Goal: Task Accomplishment & Management: Use online tool/utility

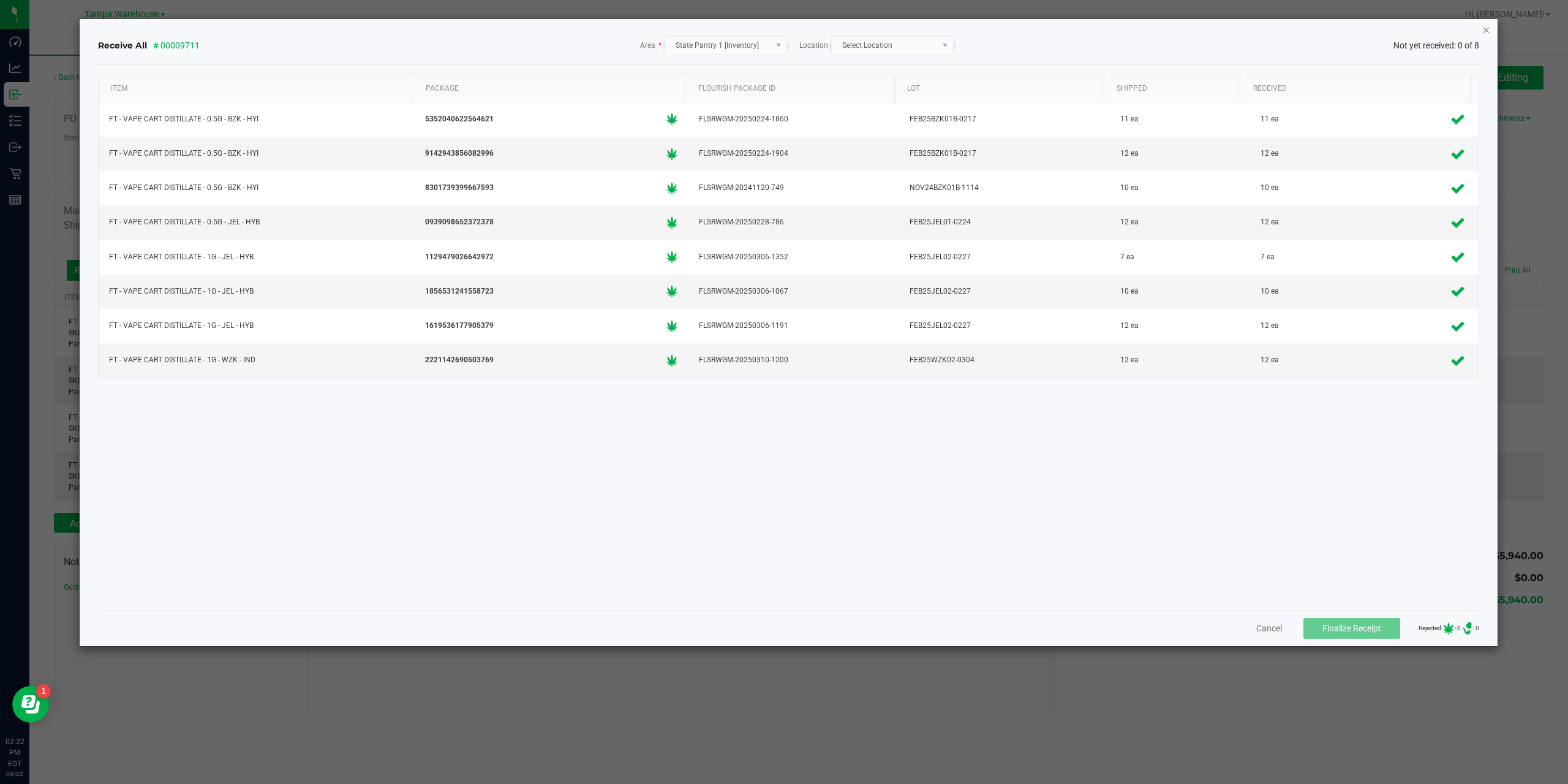
click at [1493, 27] on div "Receive All # 00009711 Area * State Pantry 1 [Inventory] Location Select Locati…" at bounding box center [789, 332] width 1418 height 627
click at [1489, 28] on icon "Close" at bounding box center [1487, 30] width 9 height 15
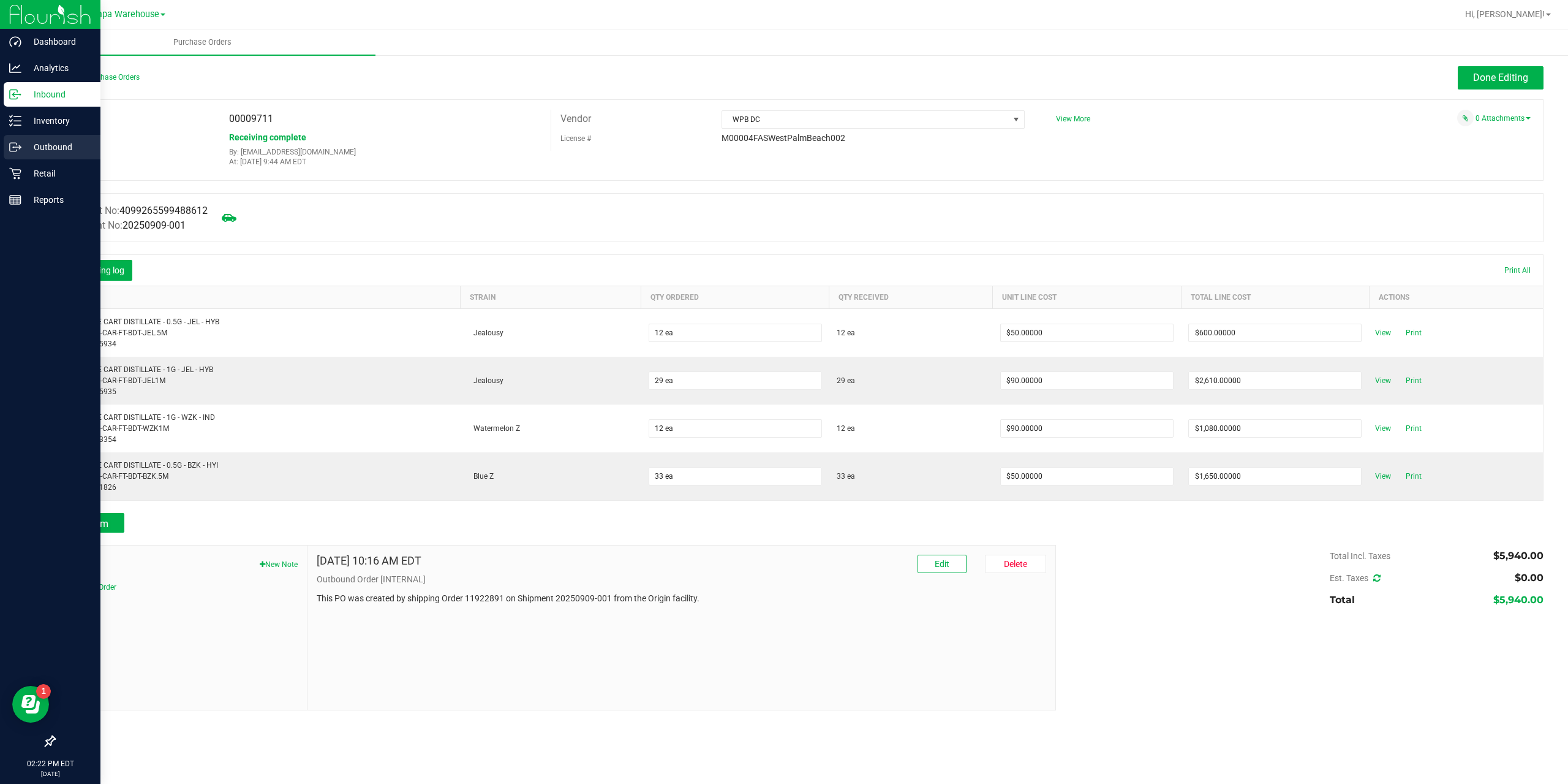
click at [55, 140] on p "Outbound" at bounding box center [58, 147] width 74 height 15
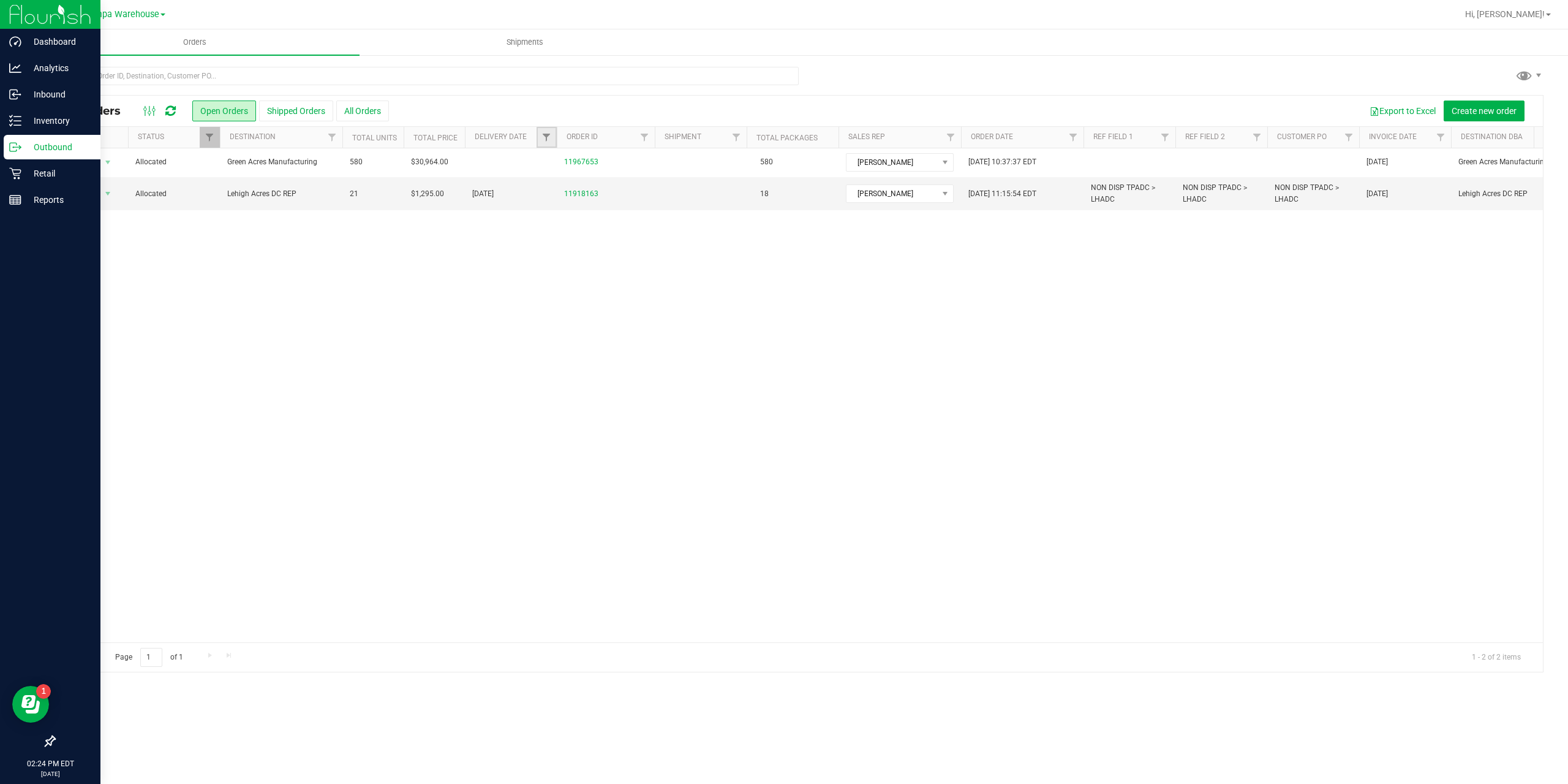
click at [540, 139] on link "Filter" at bounding box center [546, 137] width 20 height 21
click at [670, 211] on div "Show items with value that: Equal to Equal to Is after Is before Filter Clear" at bounding box center [607, 204] width 141 height 113
click at [657, 210] on span "select" at bounding box center [660, 211] width 10 height 10
click at [573, 337] on link "22" at bounding box center [573, 340] width 18 height 19
type input "9/22/2025"
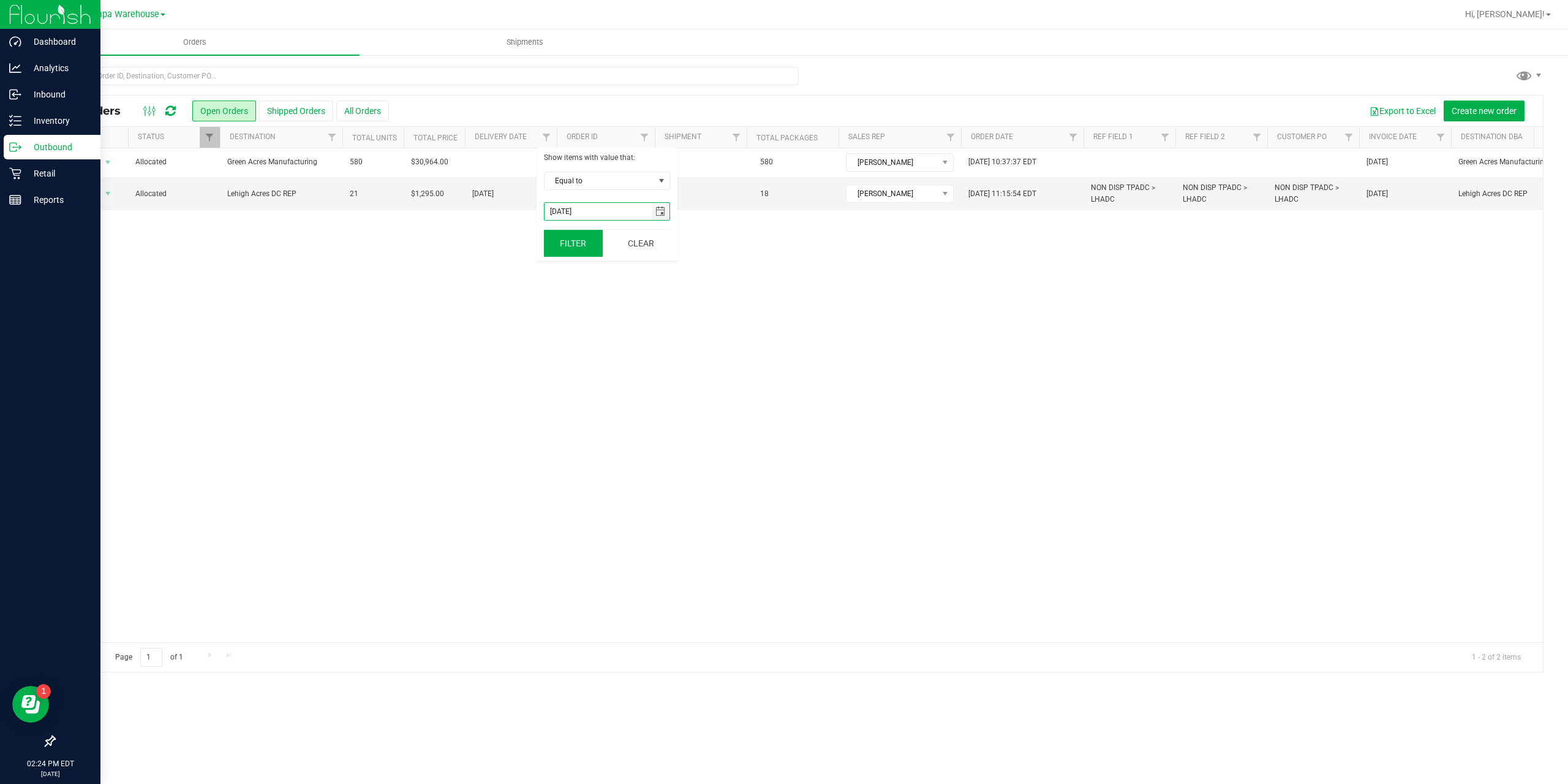
click at [561, 252] on button "Filter" at bounding box center [573, 243] width 59 height 27
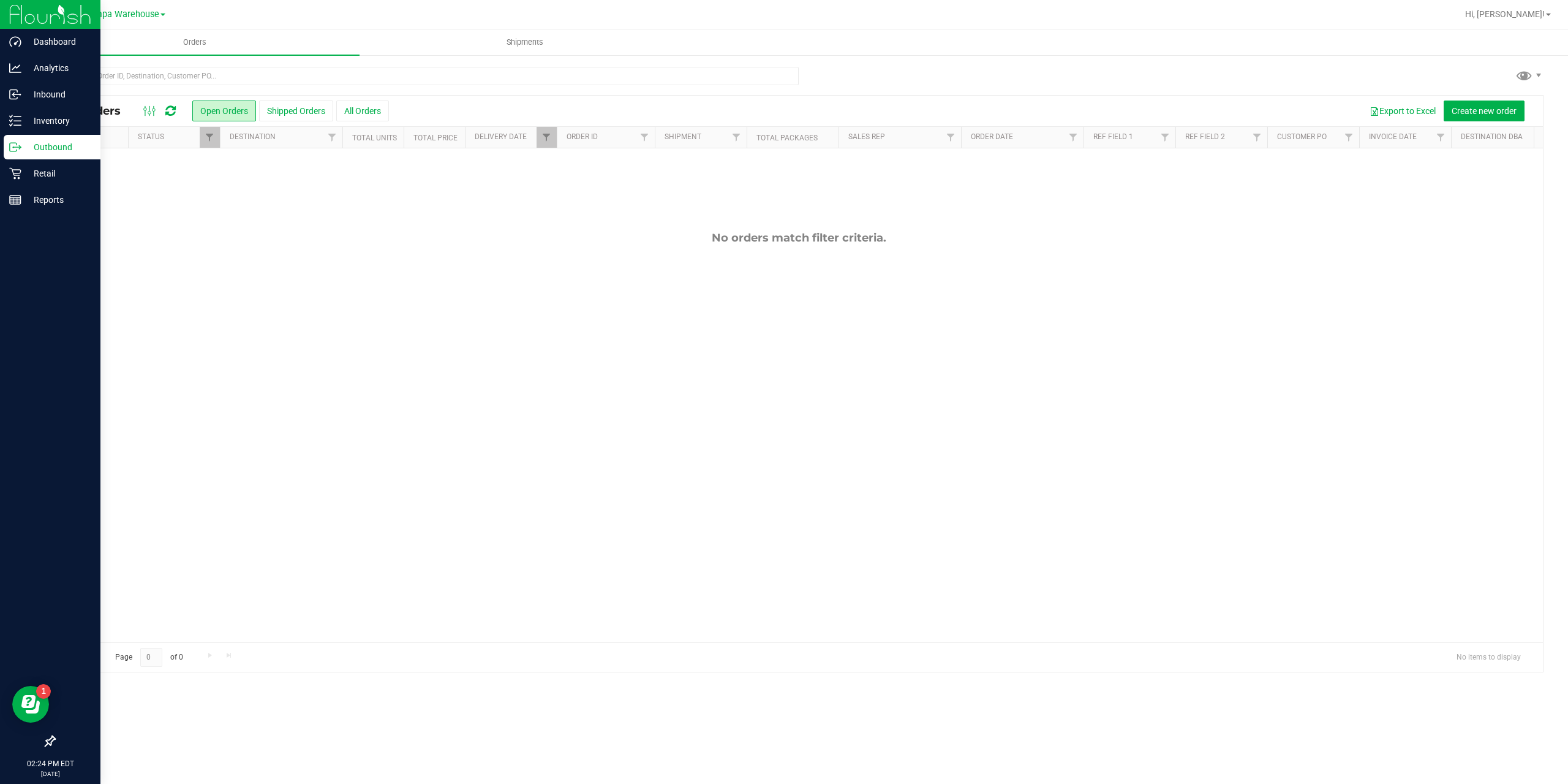
click at [297, 111] on button "Shipped Orders" at bounding box center [296, 111] width 74 height 21
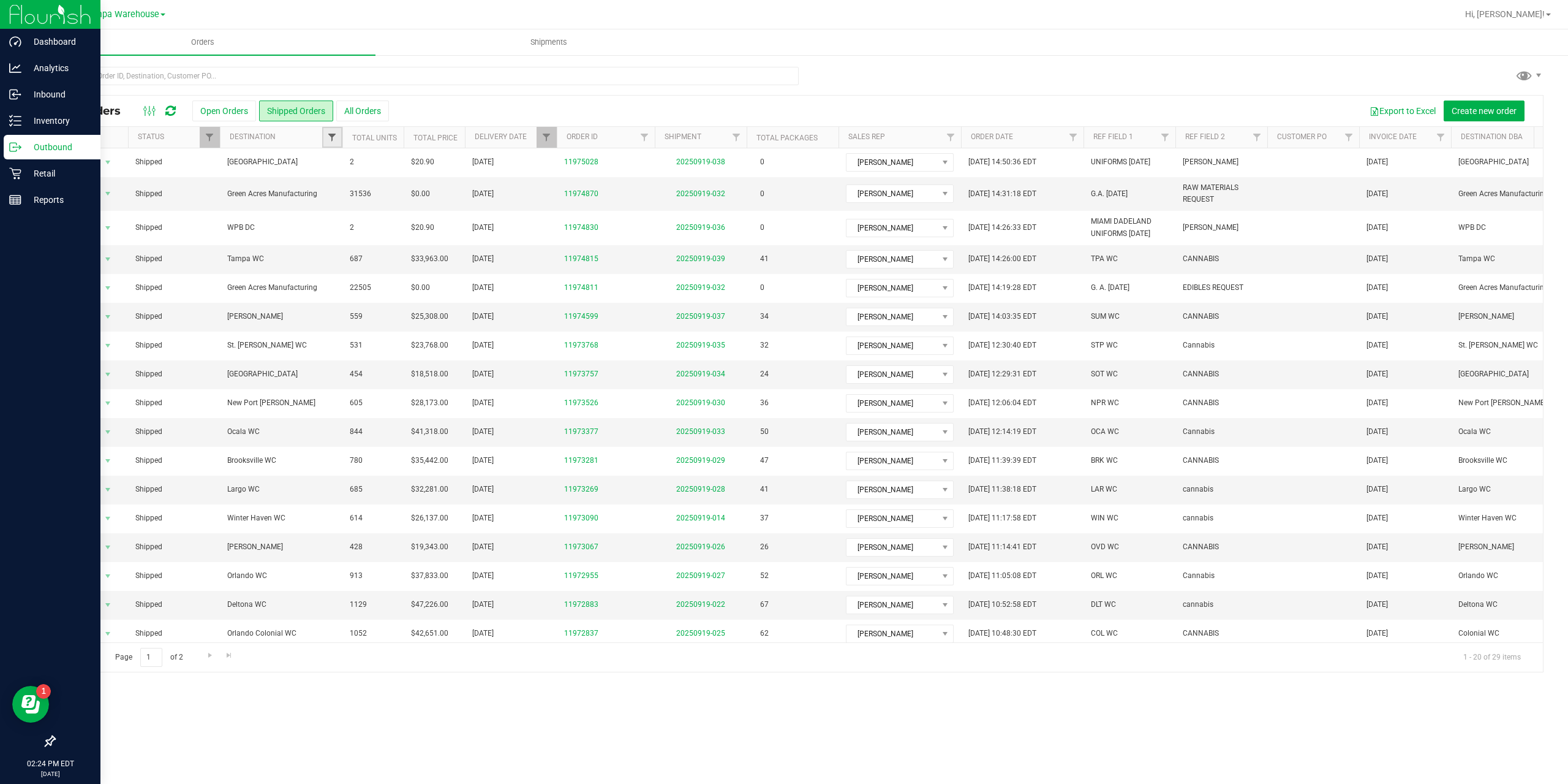
click at [332, 135] on span "Filter" at bounding box center [331, 137] width 10 height 10
type input "winter"
click at [336, 227] on input "Winter Haven WC" at bounding box center [338, 226] width 8 height 8
checkbox input "true"
click at [379, 279] on button "Filter" at bounding box center [373, 272] width 86 height 27
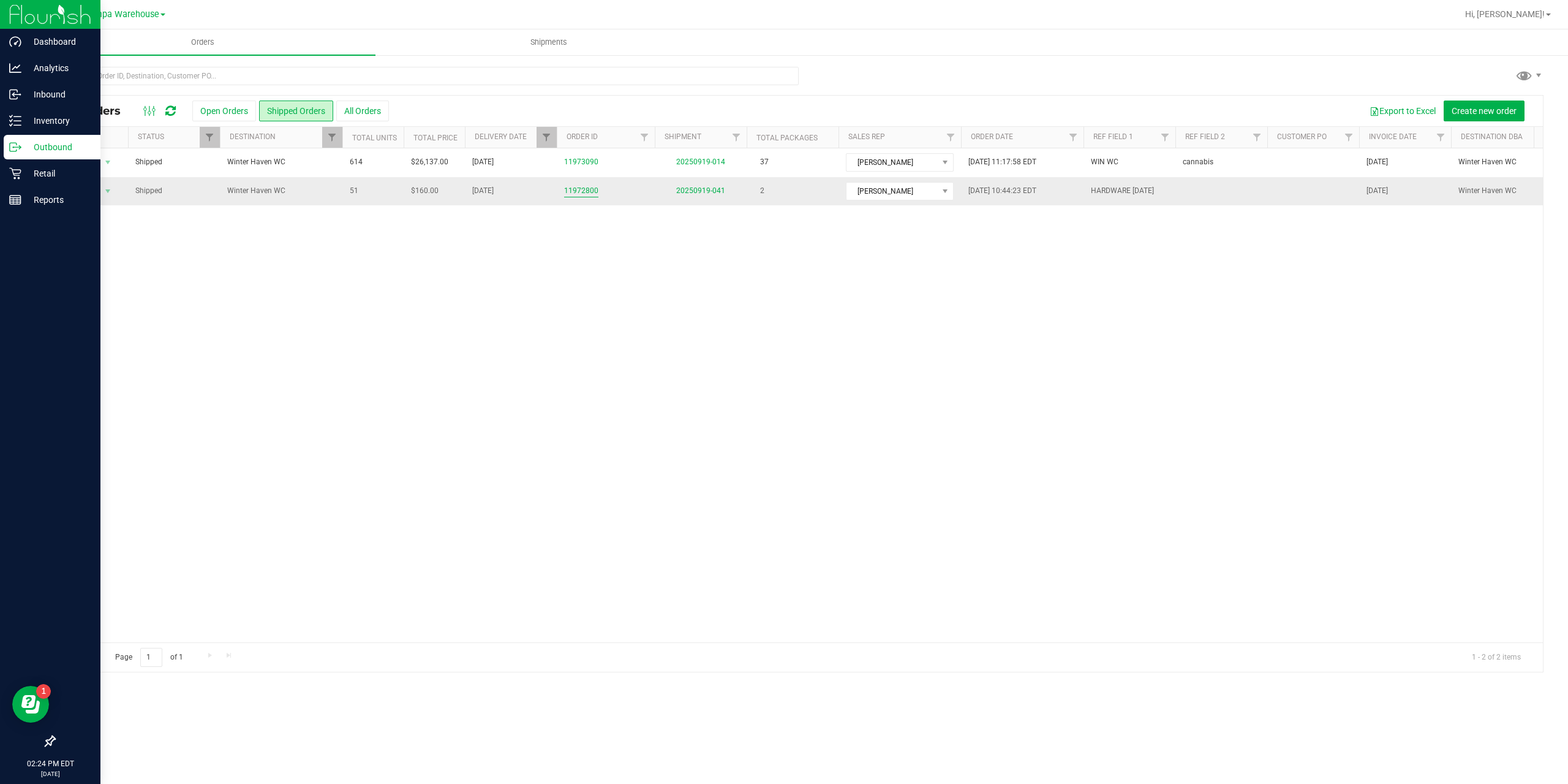
click at [579, 193] on link "11972800" at bounding box center [581, 191] width 34 height 12
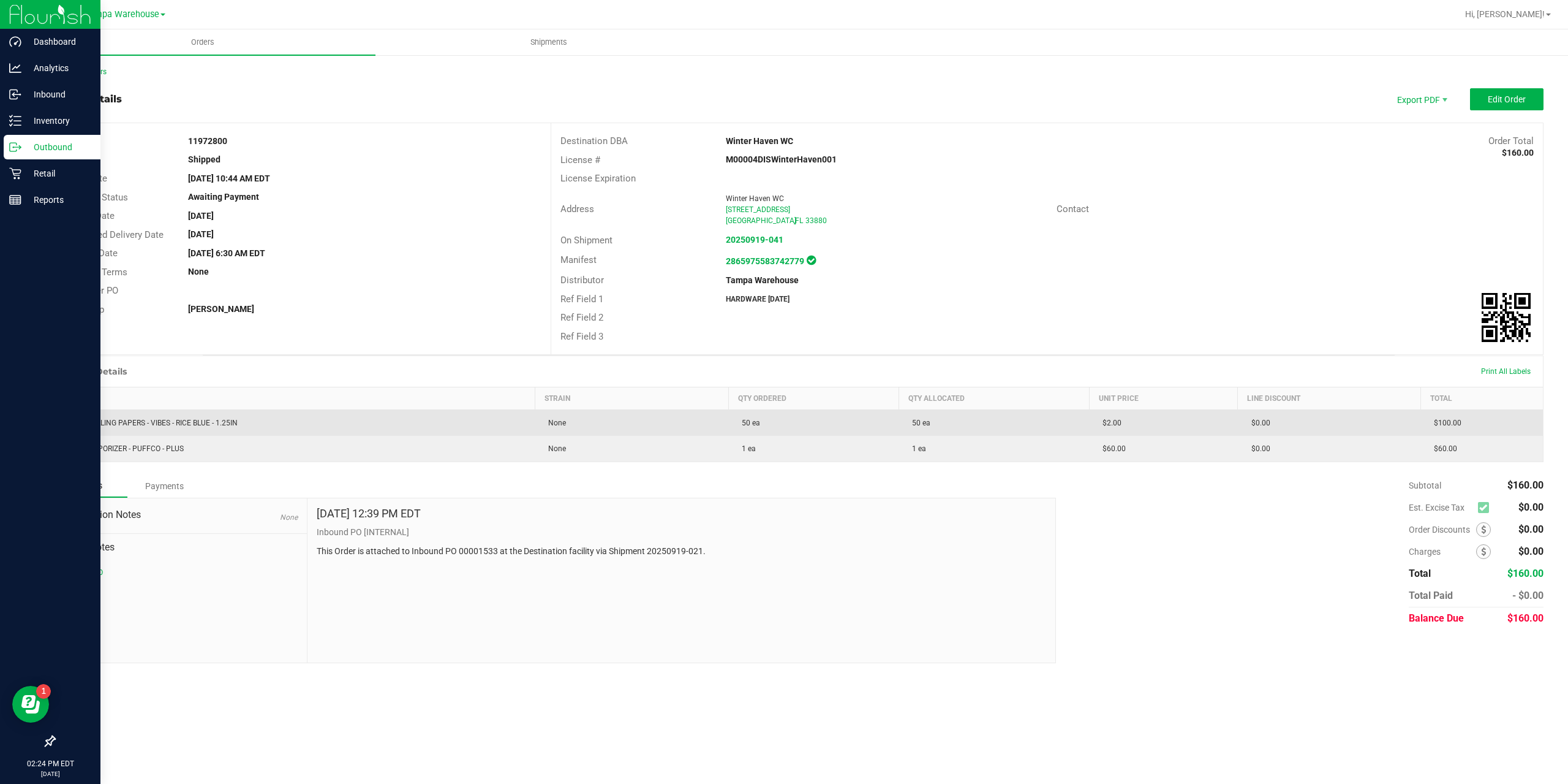
drag, startPoint x: 288, startPoint y: 416, endPoint x: 231, endPoint y: 419, distance: 57.1
click at [231, 419] on td "VBS - ROLLING PAPERS - VIBES - RICE BLUE - 1.25IN" at bounding box center [295, 423] width 480 height 27
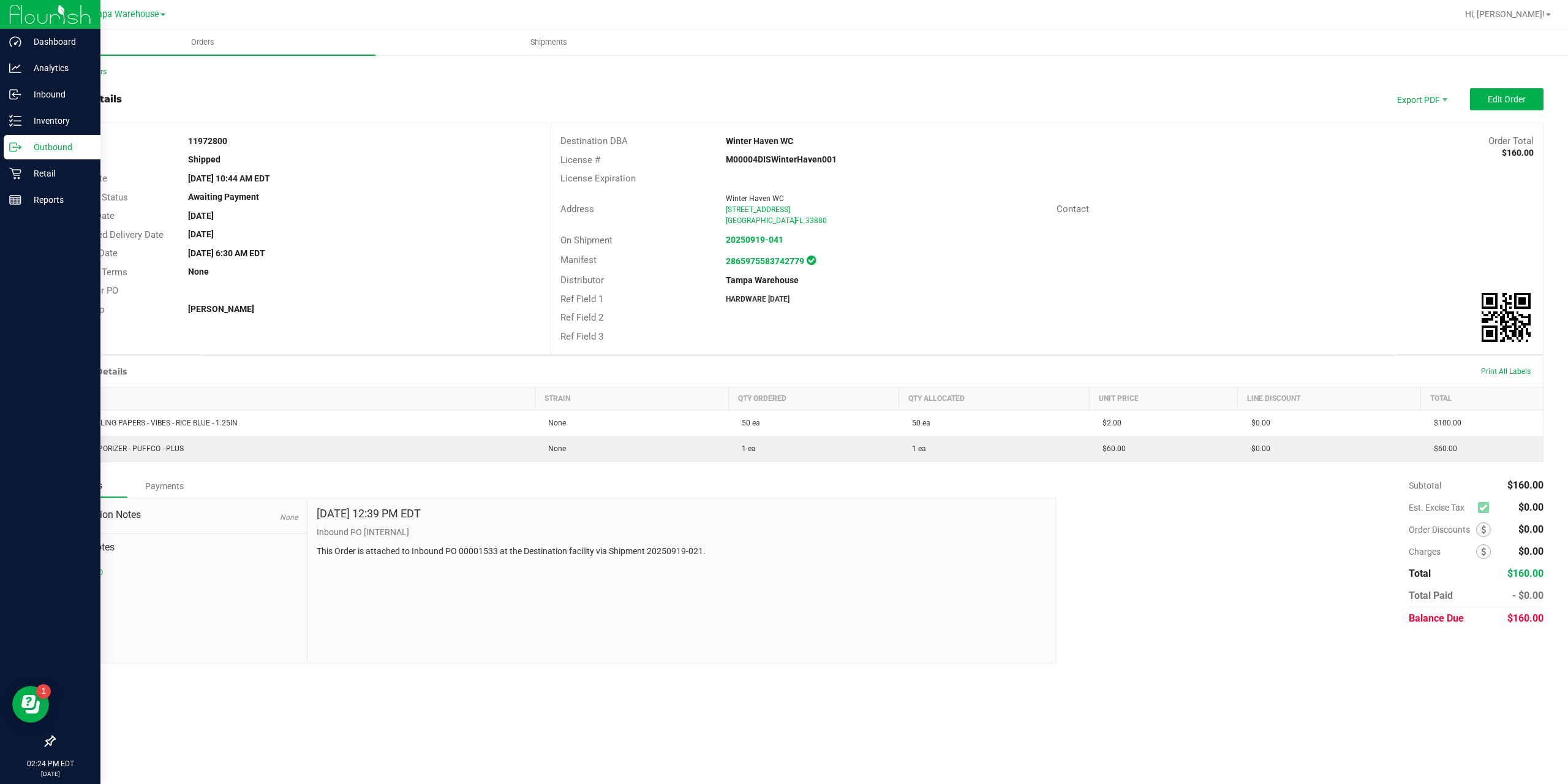
click at [1155, 571] on div "Subtotal $160.00 Est. Excise Tax $0.00" at bounding box center [1294, 551] width 497 height 155
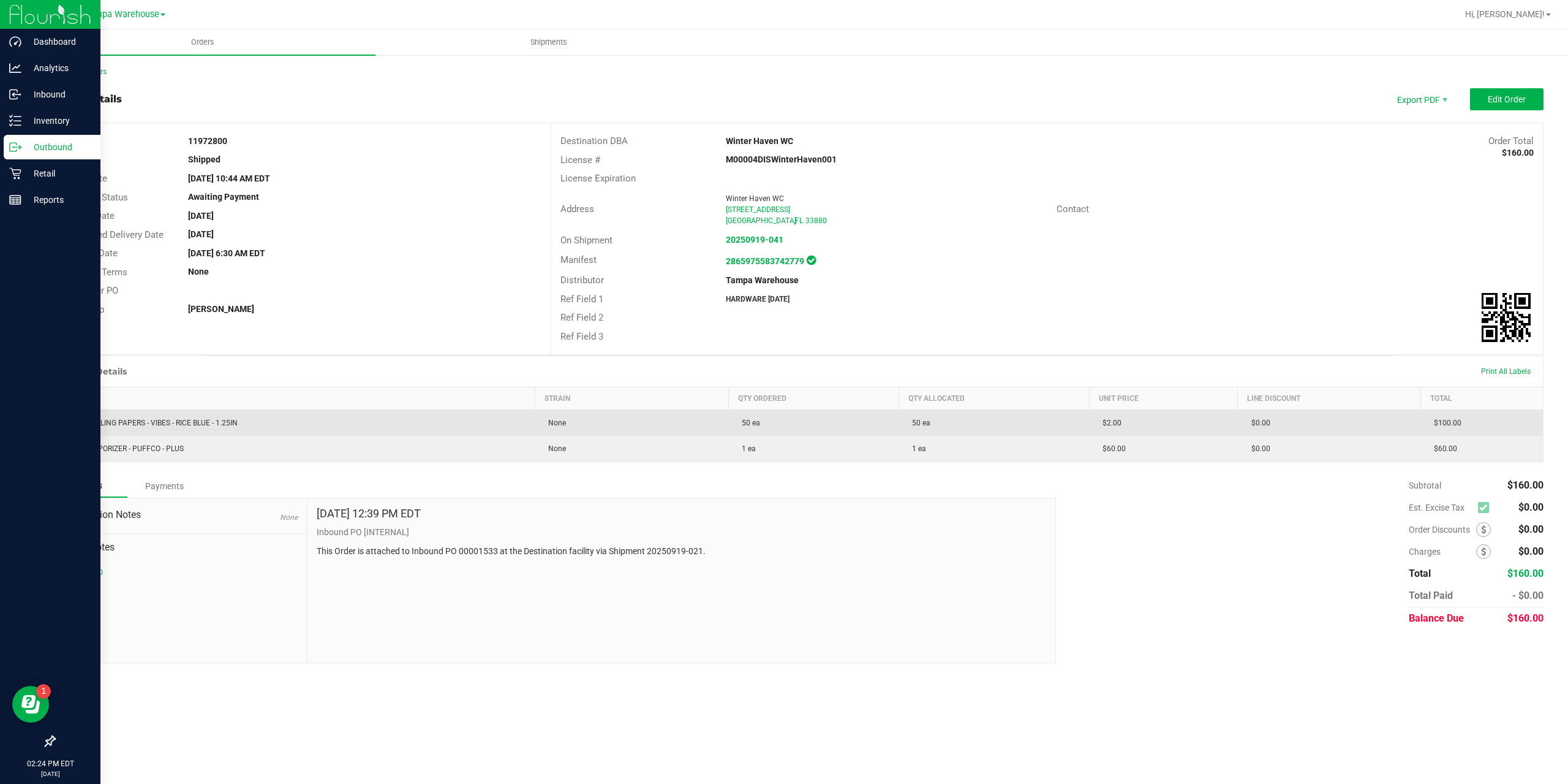
drag, startPoint x: 245, startPoint y: 422, endPoint x: 66, endPoint y: 427, distance: 179.1
click at [66, 427] on td "VBS - ROLLING PAPERS - VIBES - RICE BLUE - 1.25IN" at bounding box center [295, 423] width 480 height 27
copy span "VBS - ROLLING PAPERS - VIBES - RICE BLUE - 1.25IN"
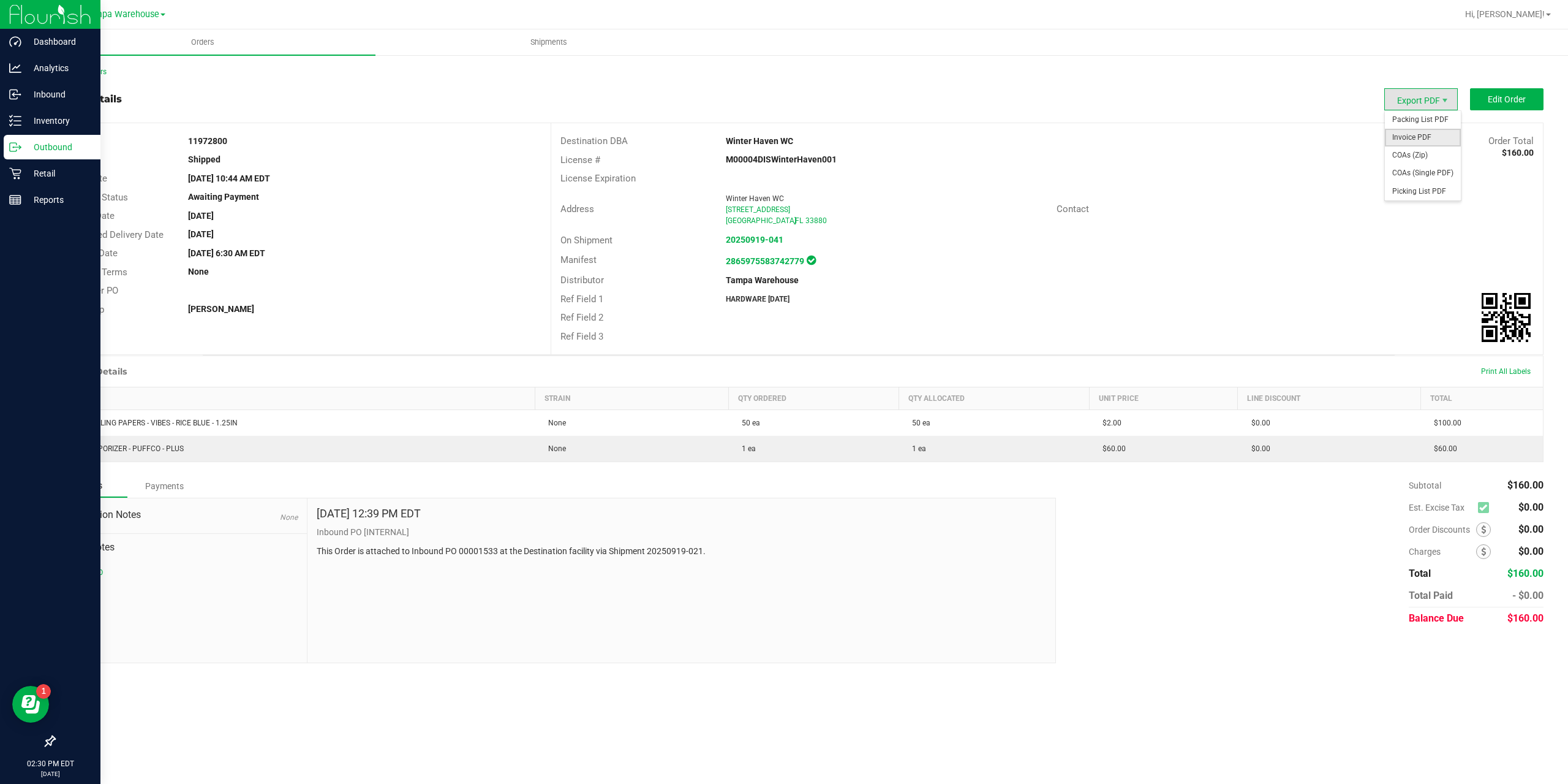
click at [1417, 137] on span "Invoice PDF" at bounding box center [1423, 137] width 76 height 18
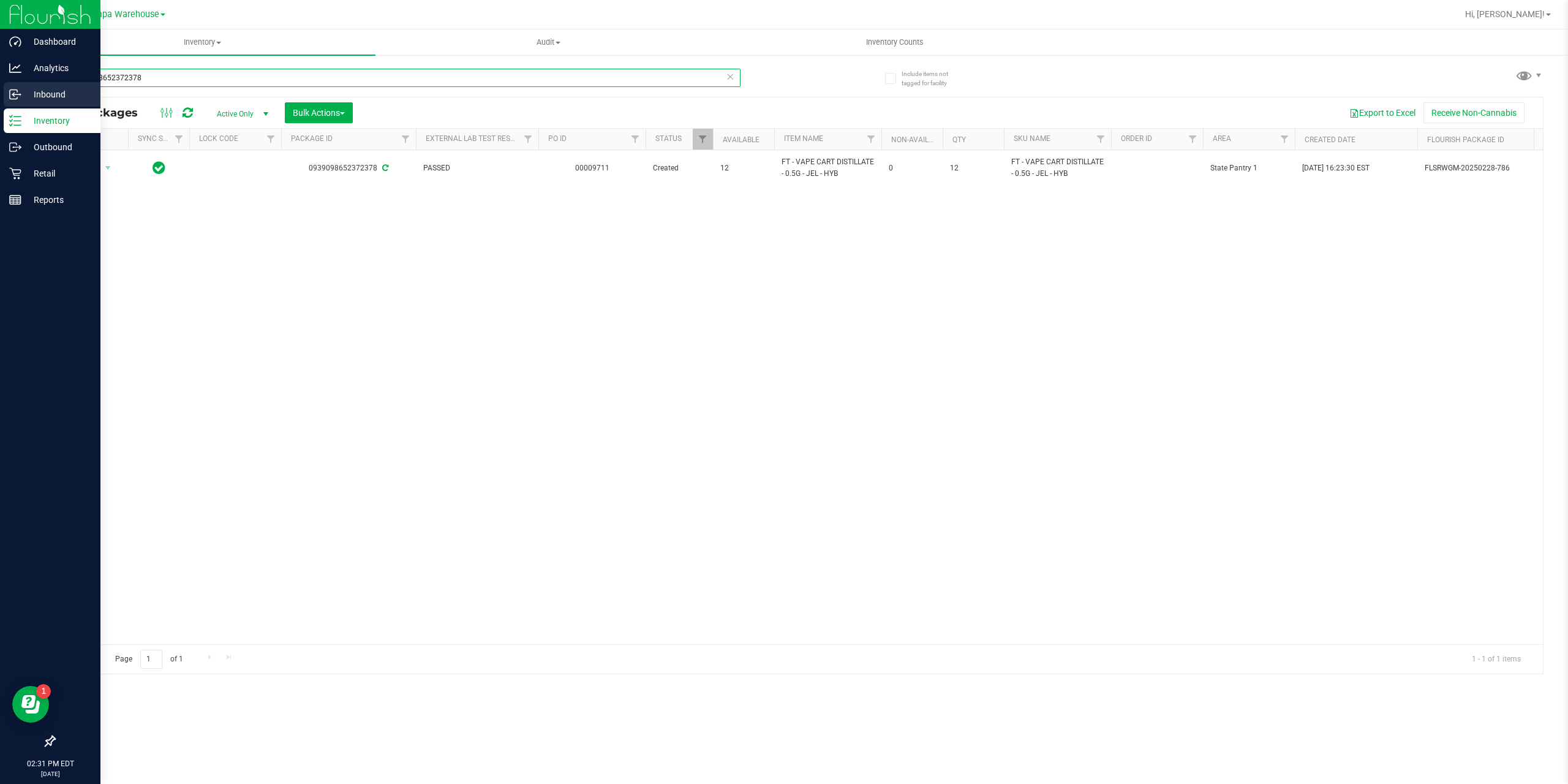
drag, startPoint x: 159, startPoint y: 81, endPoint x: 1, endPoint y: 107, distance: 160.1
click at [1, 106] on div "Dashboard Analytics Inbound Inventory Outbound Retail Reports 02:31 PM EDT [DAT…" at bounding box center [784, 392] width 1568 height 784
